Goal: Task Accomplishment & Management: Manage account settings

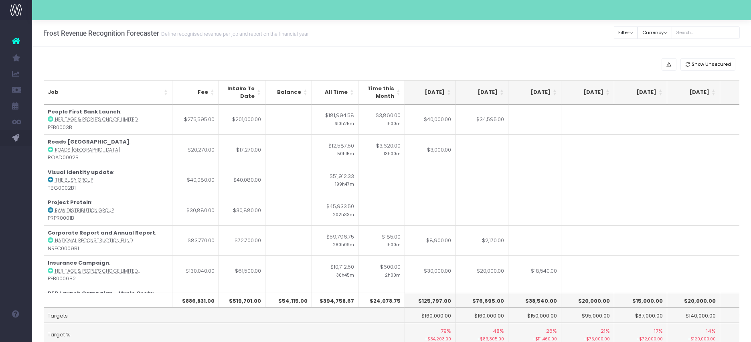
scroll to position [0, 167]
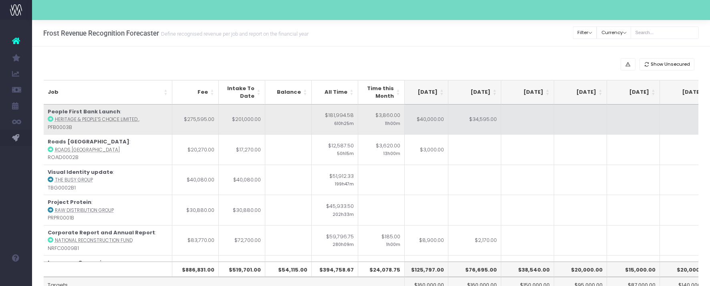
click at [440, 128] on td "$40,000.00" at bounding box center [422, 120] width 53 height 30
type input "$40,000.00"
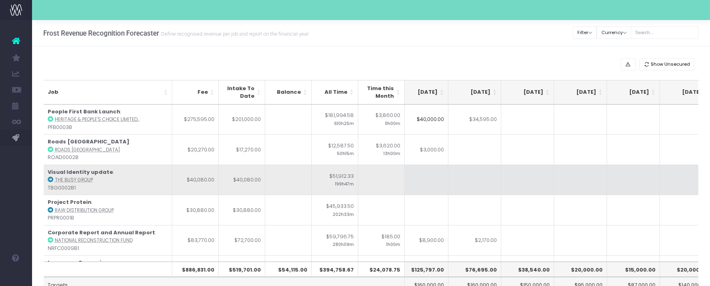
click at [446, 192] on td at bounding box center [422, 180] width 53 height 30
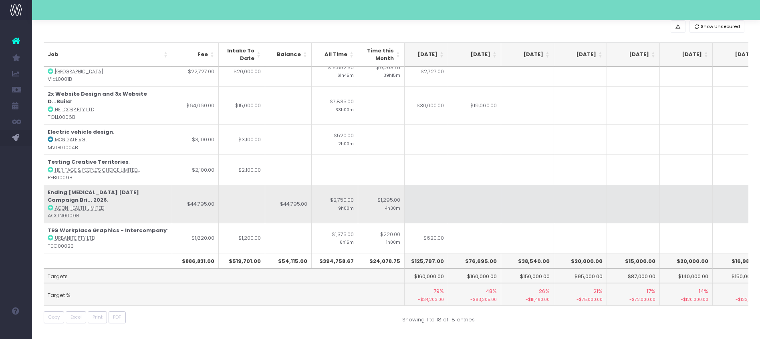
scroll to position [0, 164]
click at [207, 200] on td "$44,795.00" at bounding box center [195, 204] width 46 height 38
click at [85, 205] on abbr "ACON Health Limited" at bounding box center [79, 208] width 49 height 6
click at [97, 189] on strong "Ending [MEDICAL_DATA] [DATE] Campaign Bri... 2026" at bounding box center [93, 197] width 91 height 16
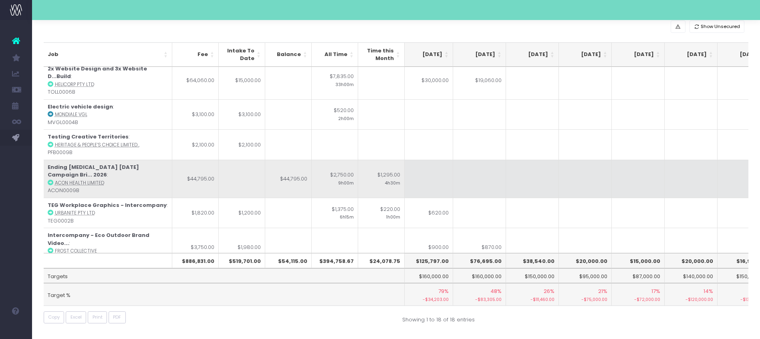
scroll to position [281, 164]
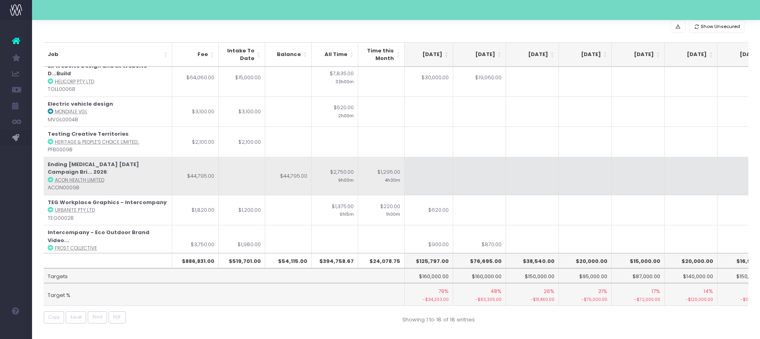
click at [424, 165] on td at bounding box center [426, 176] width 53 height 38
click at [425, 166] on td at bounding box center [426, 176] width 53 height 38
type input "10000"
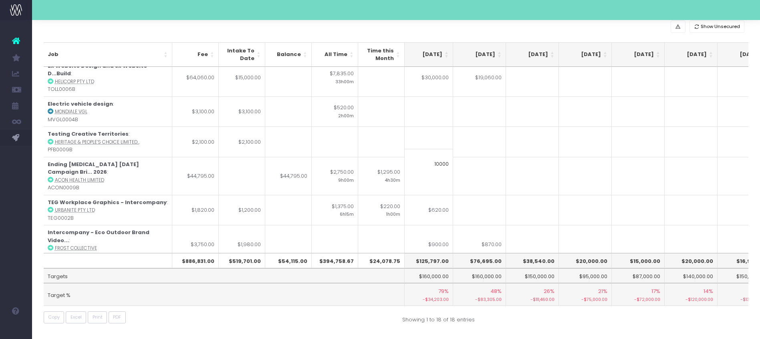
click at [461, 164] on td at bounding box center [479, 176] width 53 height 38
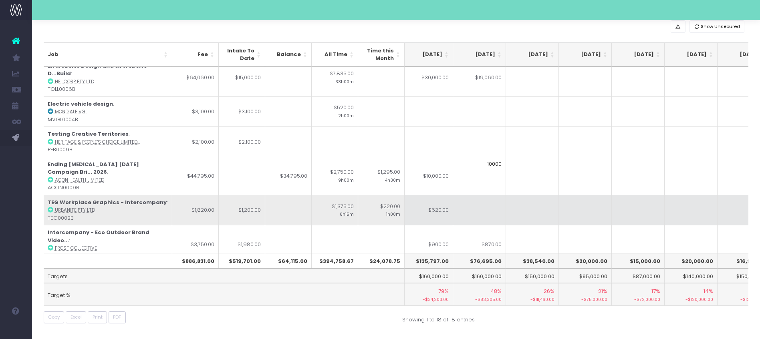
type input "10000"
click at [466, 197] on td at bounding box center [479, 210] width 53 height 30
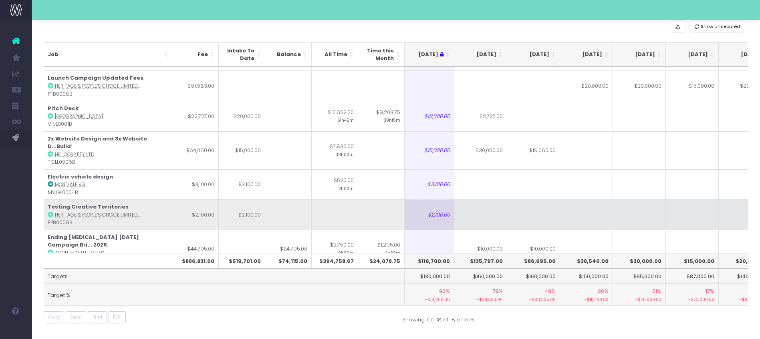
scroll to position [186, 109]
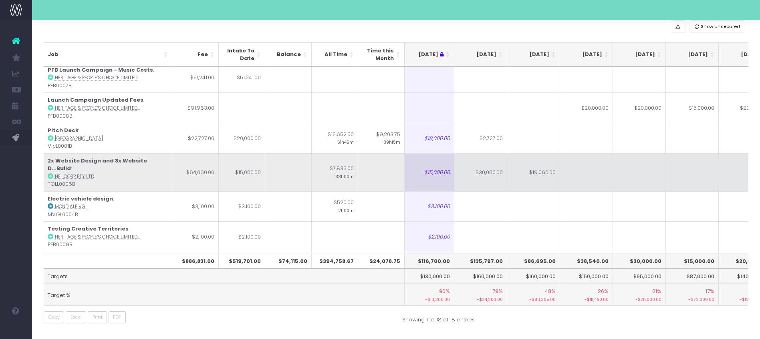
click at [485, 164] on td "$30,000.00" at bounding box center [481, 173] width 53 height 38
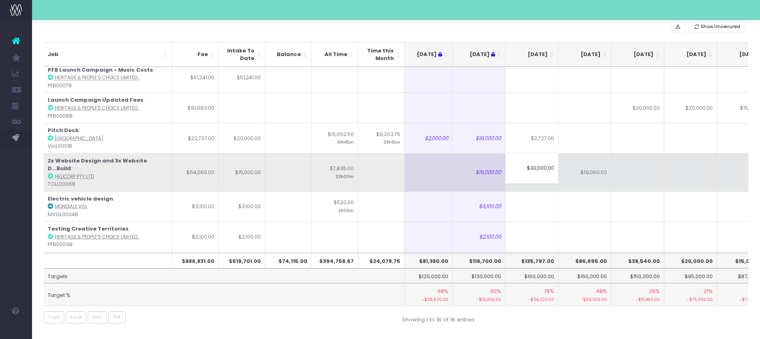
scroll to position [186, 56]
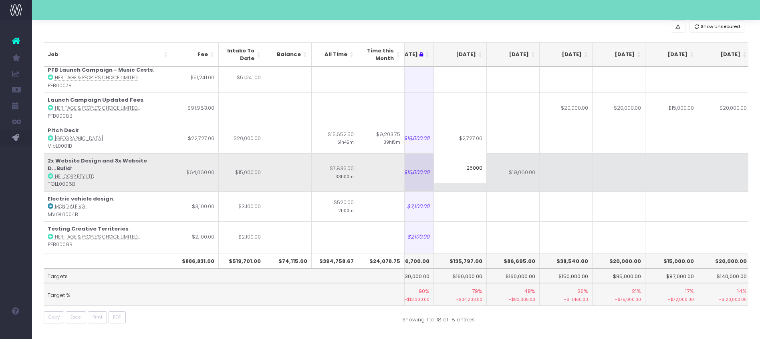
type input "25000"
click at [564, 171] on td at bounding box center [566, 173] width 53 height 38
type input "2"
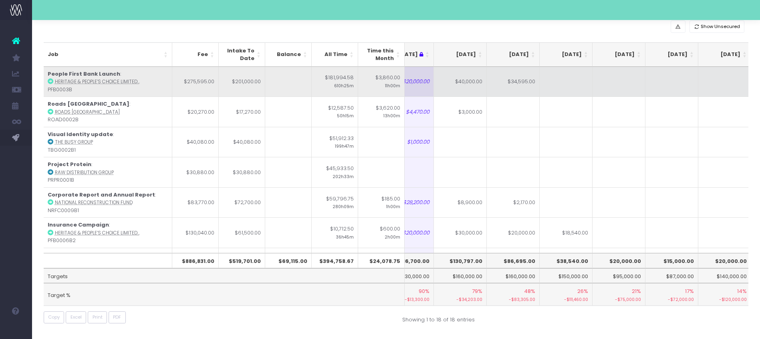
click at [465, 75] on td "$40,000.00" at bounding box center [460, 82] width 53 height 30
click at [505, 88] on td "$34,595.00" at bounding box center [513, 82] width 53 height 30
type input "$34,595.00"
click at [568, 87] on td at bounding box center [566, 82] width 53 height 30
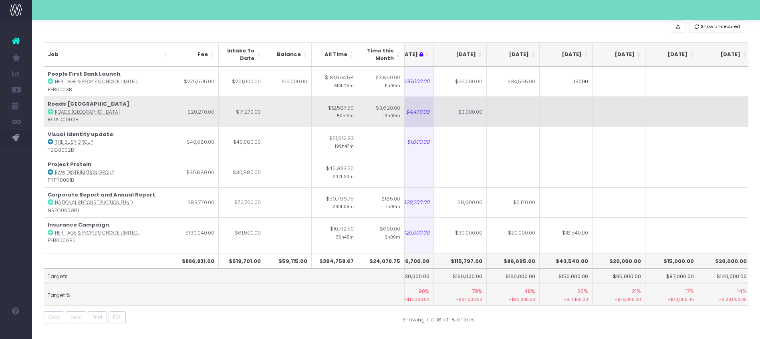
type input "15000"
click at [549, 124] on td at bounding box center [566, 112] width 53 height 30
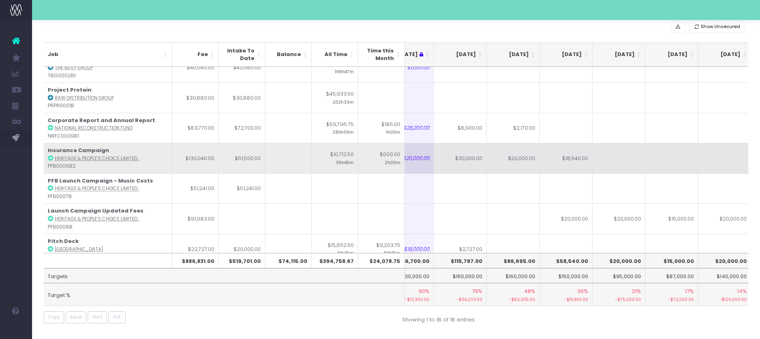
click at [475, 166] on td "$30,000.00" at bounding box center [460, 158] width 53 height 30
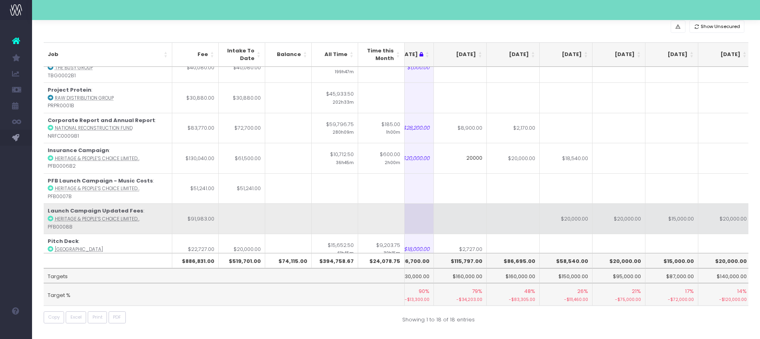
type input "20000"
click at [518, 220] on td at bounding box center [513, 219] width 53 height 30
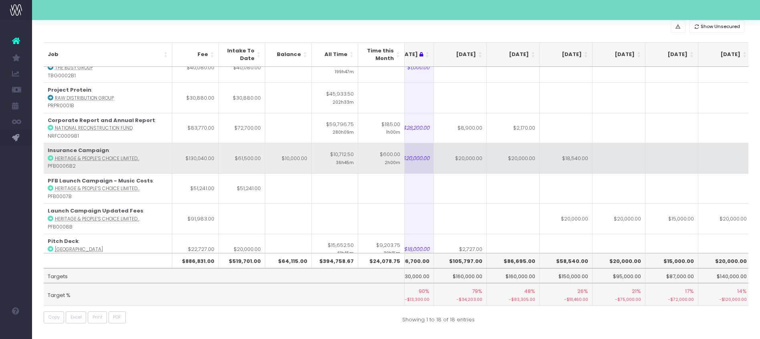
click at [600, 166] on td at bounding box center [619, 158] width 53 height 30
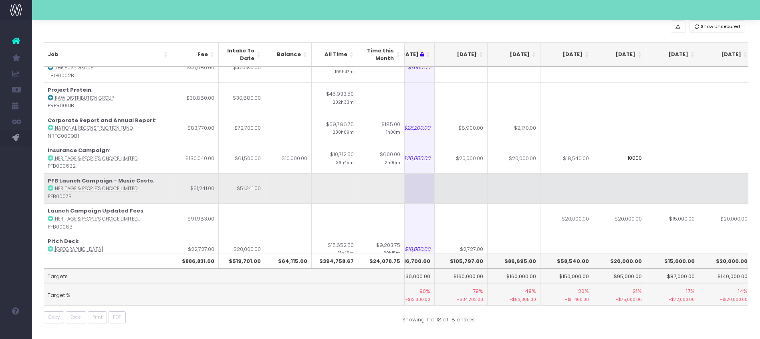
type input "10000"
click at [600, 186] on td at bounding box center [620, 189] width 53 height 30
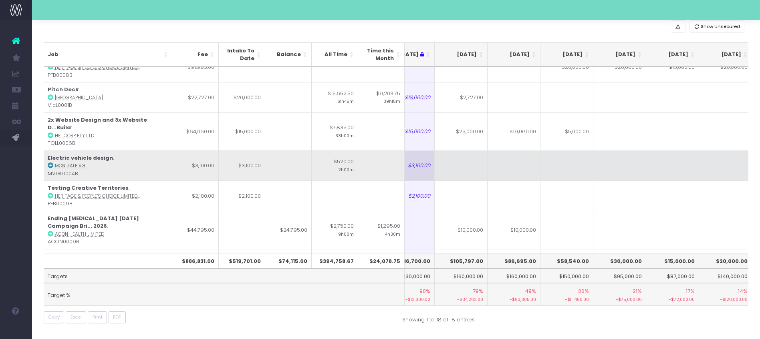
scroll to position [229, 129]
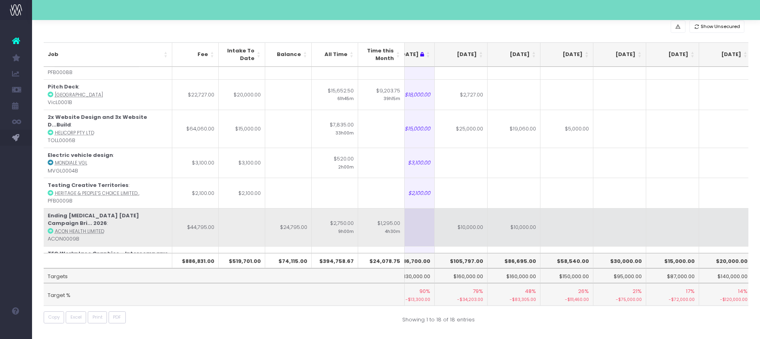
click at [577, 218] on td at bounding box center [567, 227] width 53 height 38
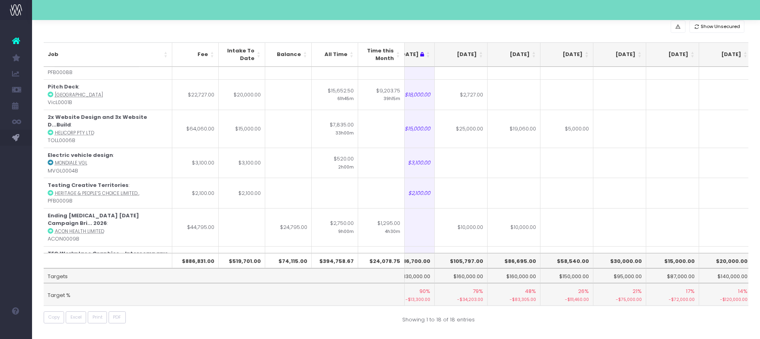
click at [460, 214] on td "$10,000.00" at bounding box center [461, 227] width 53 height 38
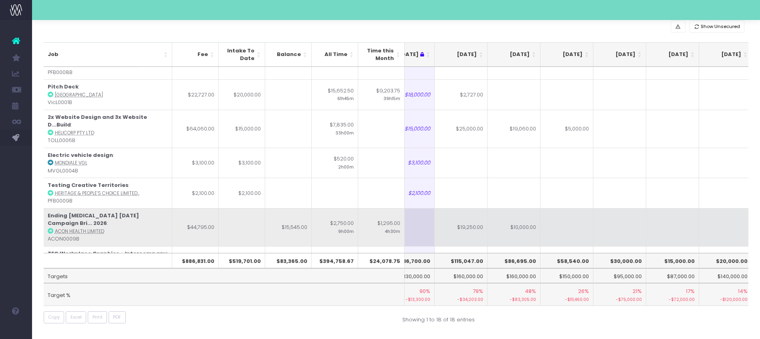
click at [524, 208] on td "$10,000.00" at bounding box center [514, 227] width 53 height 38
type input "10700"
click at [565, 218] on td at bounding box center [567, 227] width 53 height 38
click at [517, 216] on td "$10,700.00" at bounding box center [514, 227] width 53 height 38
type input "8000"
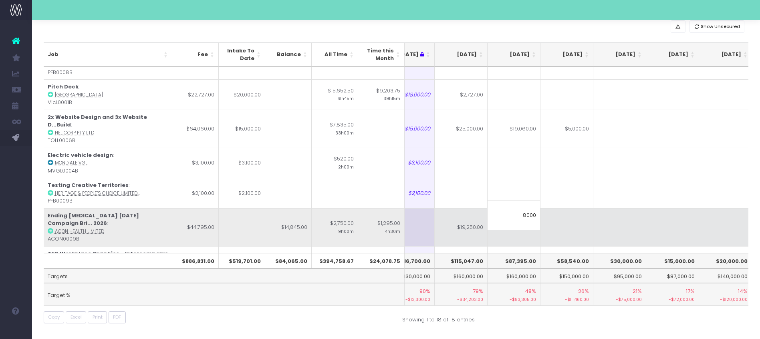
click at [576, 226] on td at bounding box center [567, 227] width 53 height 38
type input "2700"
click at [600, 216] on td at bounding box center [620, 227] width 53 height 38
click at [600, 210] on td at bounding box center [673, 227] width 53 height 38
click at [600, 213] on td at bounding box center [620, 227] width 53 height 38
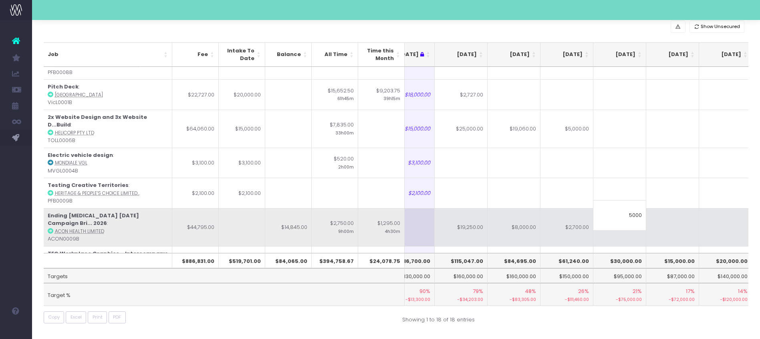
type input "5000"
click at [600, 214] on td at bounding box center [673, 227] width 53 height 38
type input "9845"
click at [600, 224] on td at bounding box center [725, 227] width 53 height 38
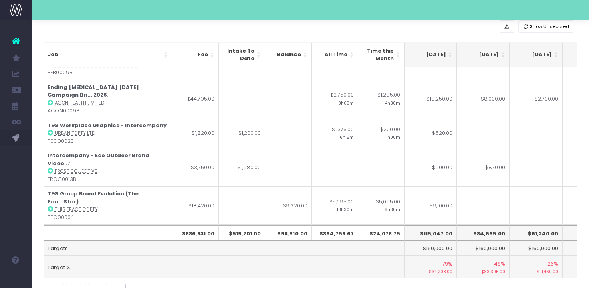
scroll to position [386, 160]
